Goal: Navigation & Orientation: Understand site structure

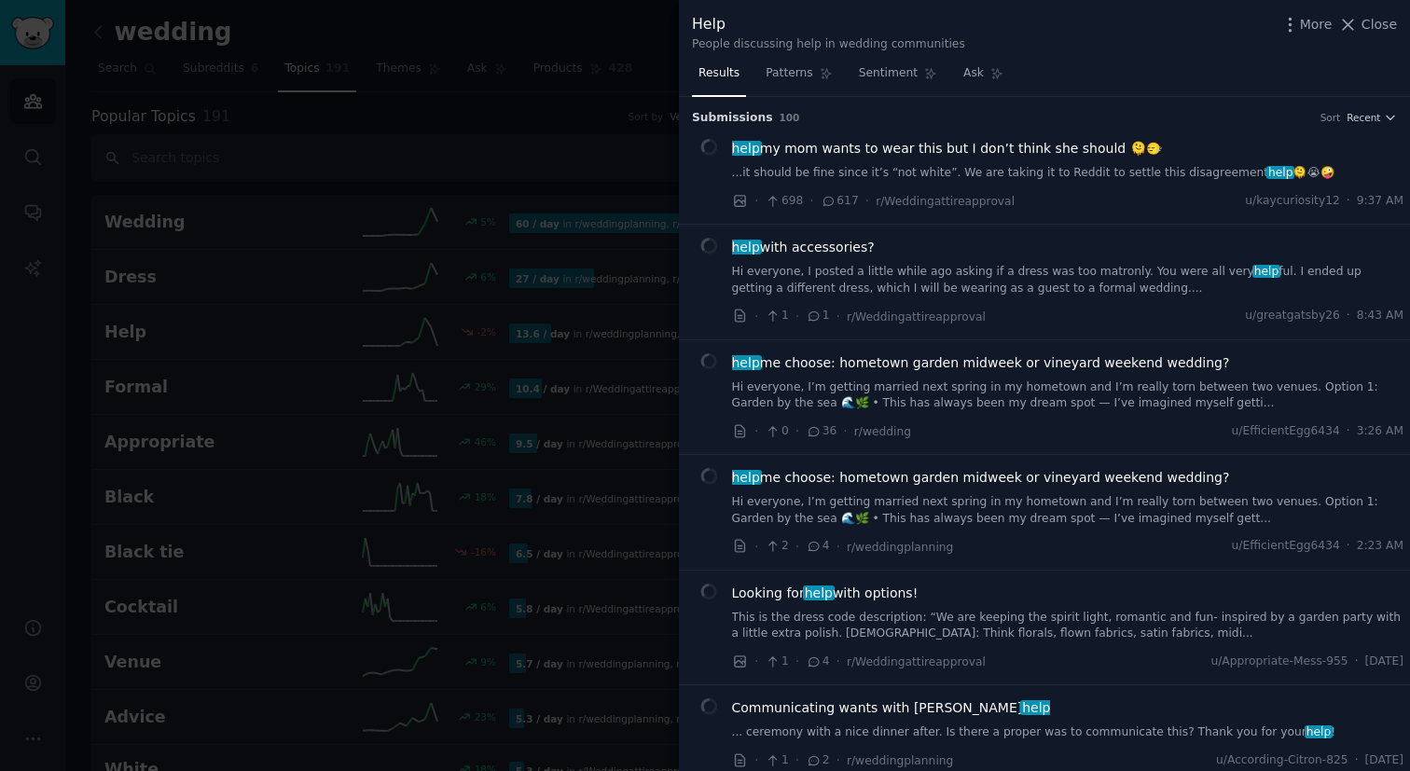
scroll to position [905, 0]
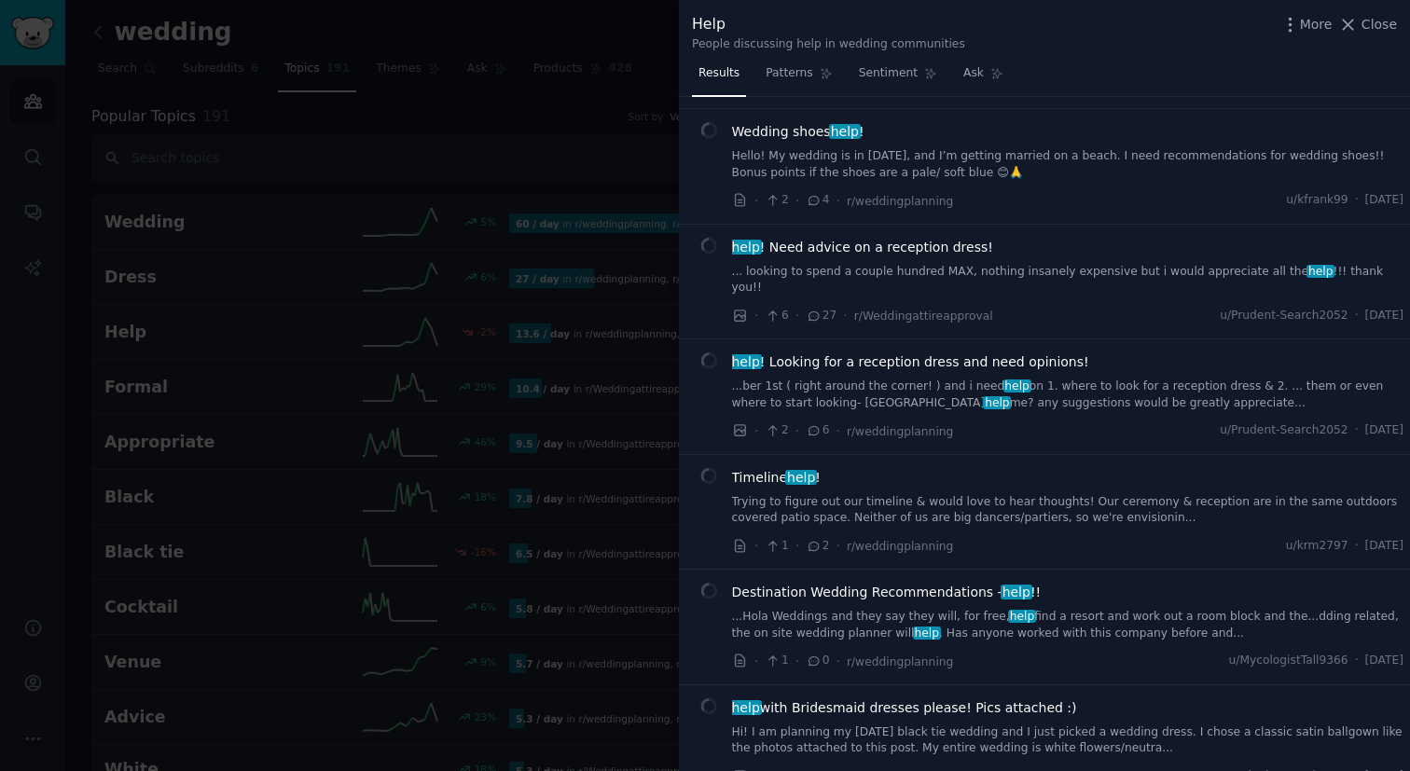
click at [507, 316] on div at bounding box center [705, 385] width 1410 height 771
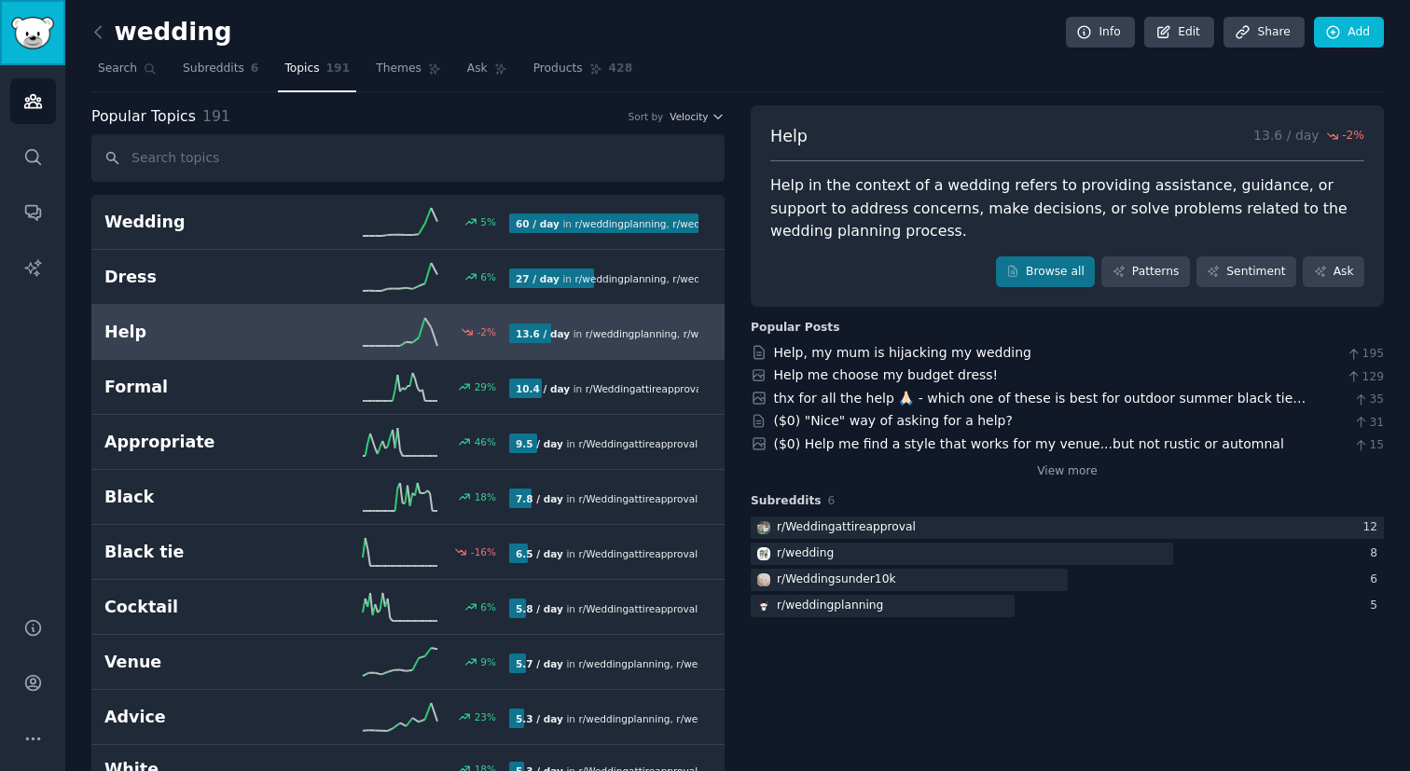
click at [39, 36] on img "Sidebar" at bounding box center [32, 33] width 43 height 33
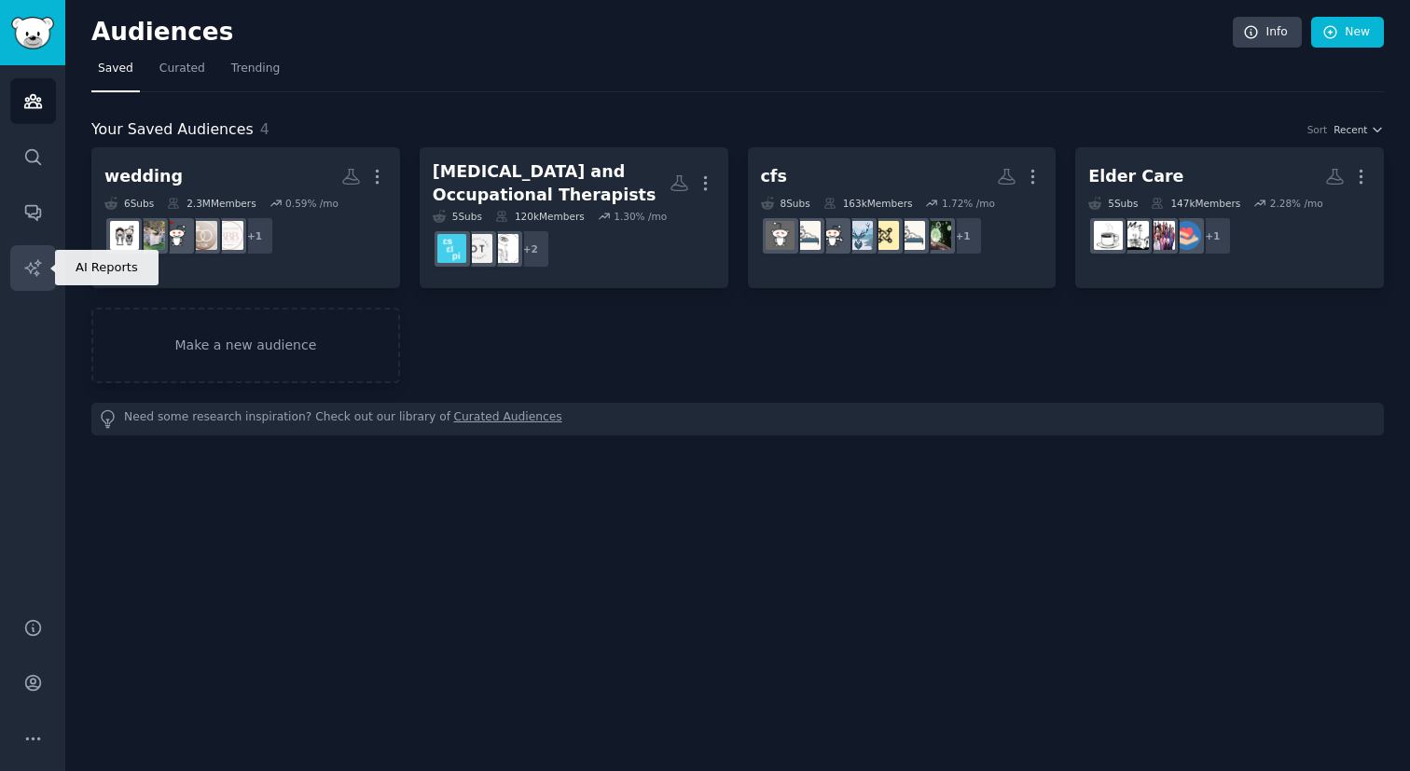
click at [34, 268] on icon "Sidebar" at bounding box center [33, 268] width 20 height 20
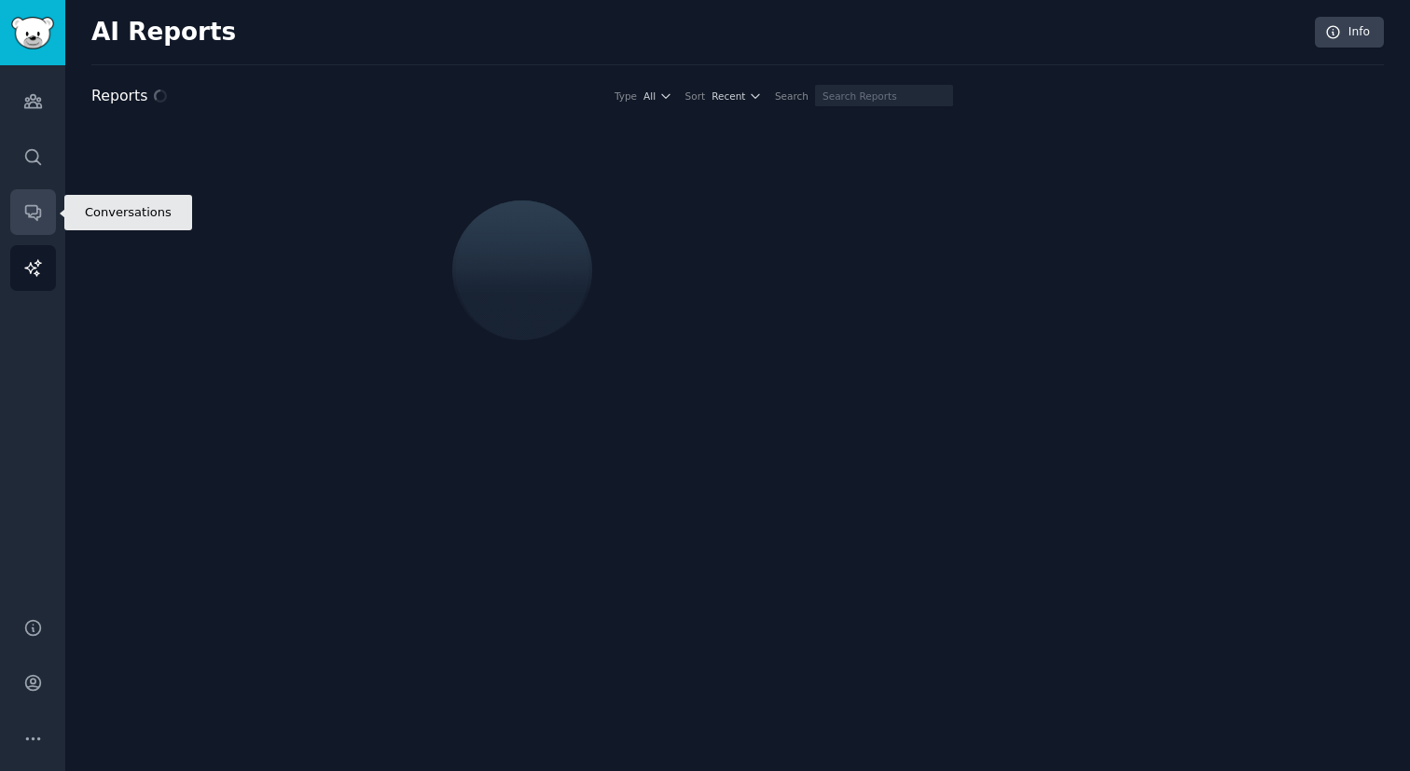
click at [34, 204] on icon "Sidebar" at bounding box center [33, 212] width 20 height 20
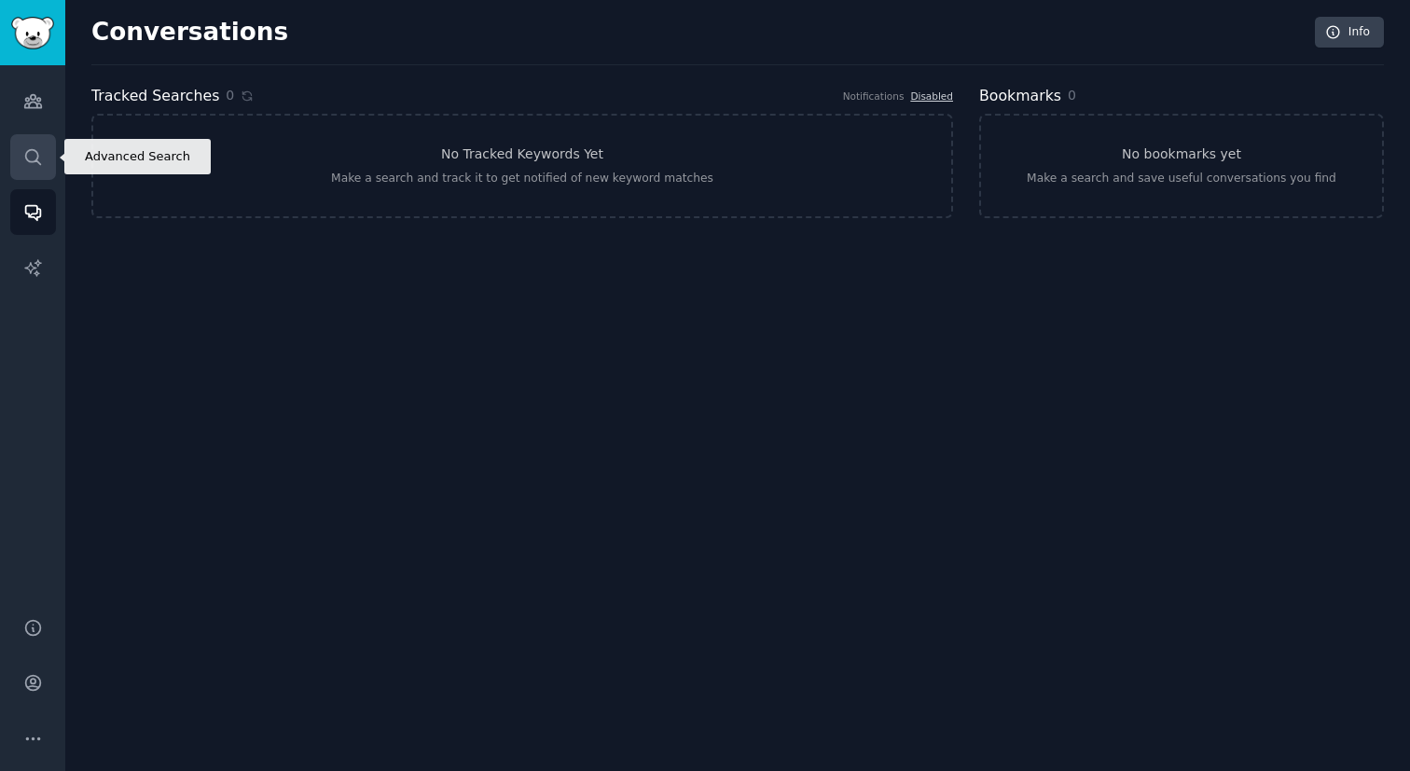
click at [34, 165] on icon "Sidebar" at bounding box center [33, 157] width 20 height 20
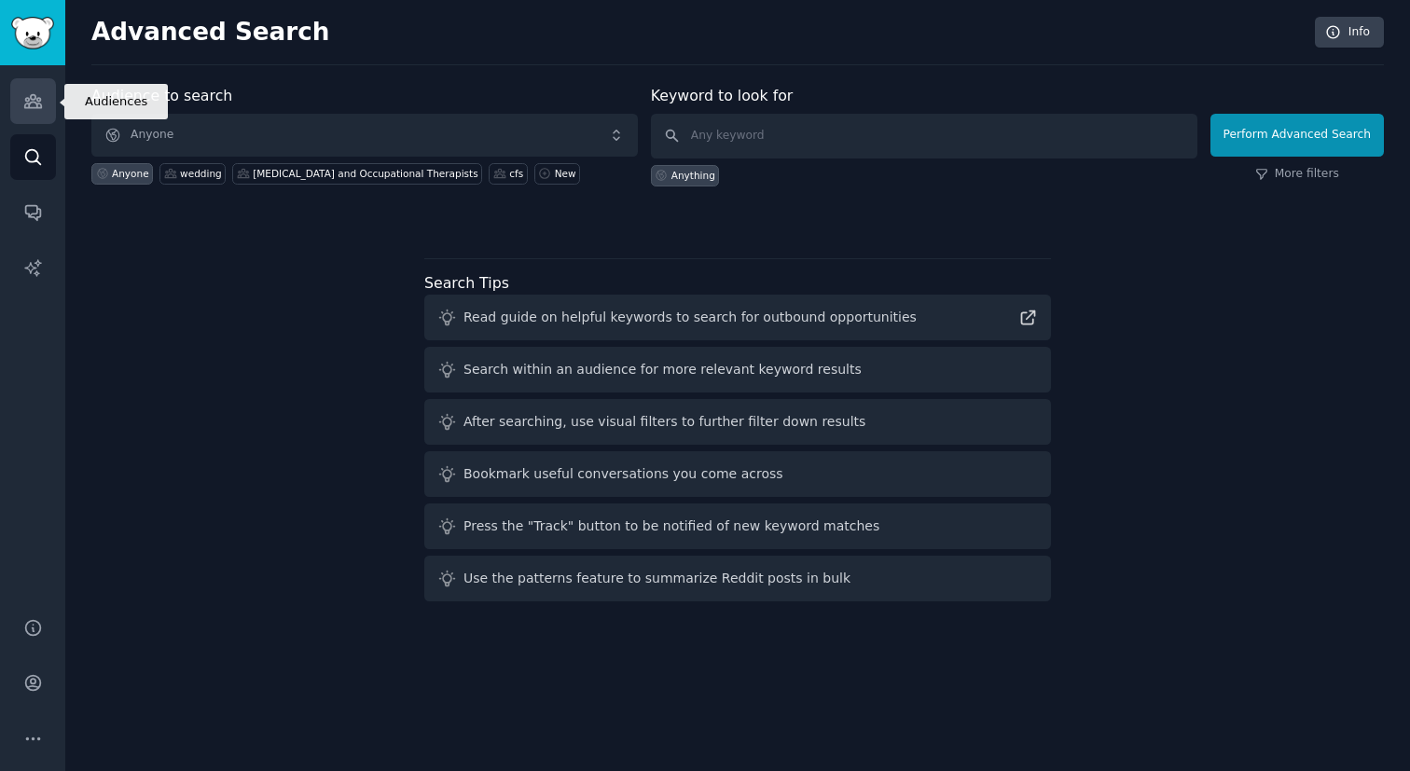
click at [33, 99] on icon "Sidebar" at bounding box center [32, 101] width 17 height 13
